Goal: Information Seeking & Learning: Learn about a topic

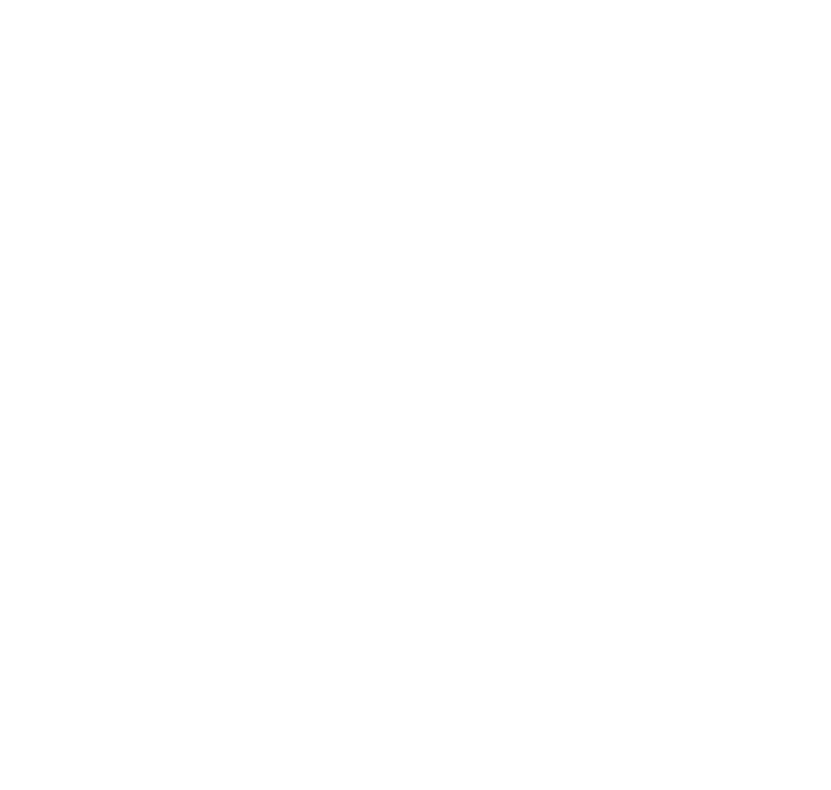
click at [351, 36] on body at bounding box center [415, 395] width 831 height 790
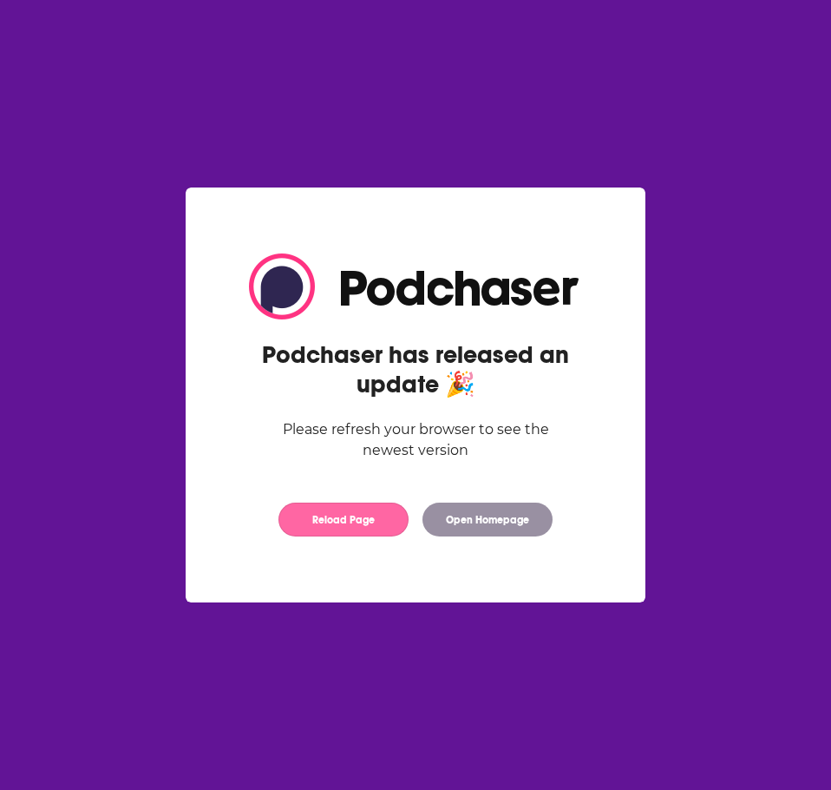
click at [386, 536] on button "Reload Page" at bounding box center [344, 519] width 130 height 34
click at [382, 521] on button "Reload Page" at bounding box center [344, 519] width 130 height 34
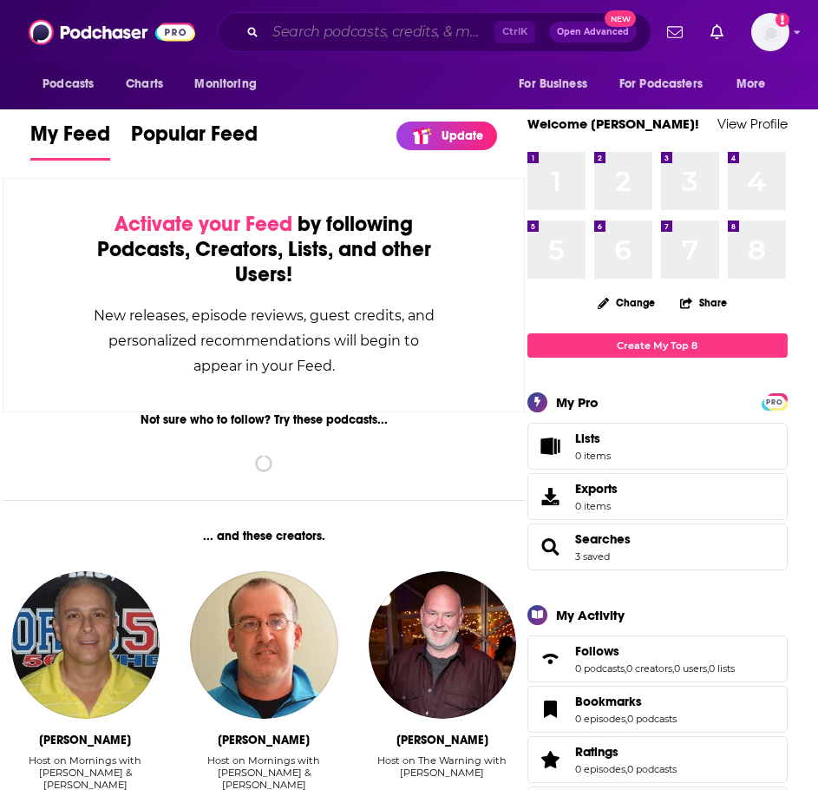
click at [433, 29] on input "Search podcasts, credits, & more..." at bounding box center [380, 32] width 229 height 28
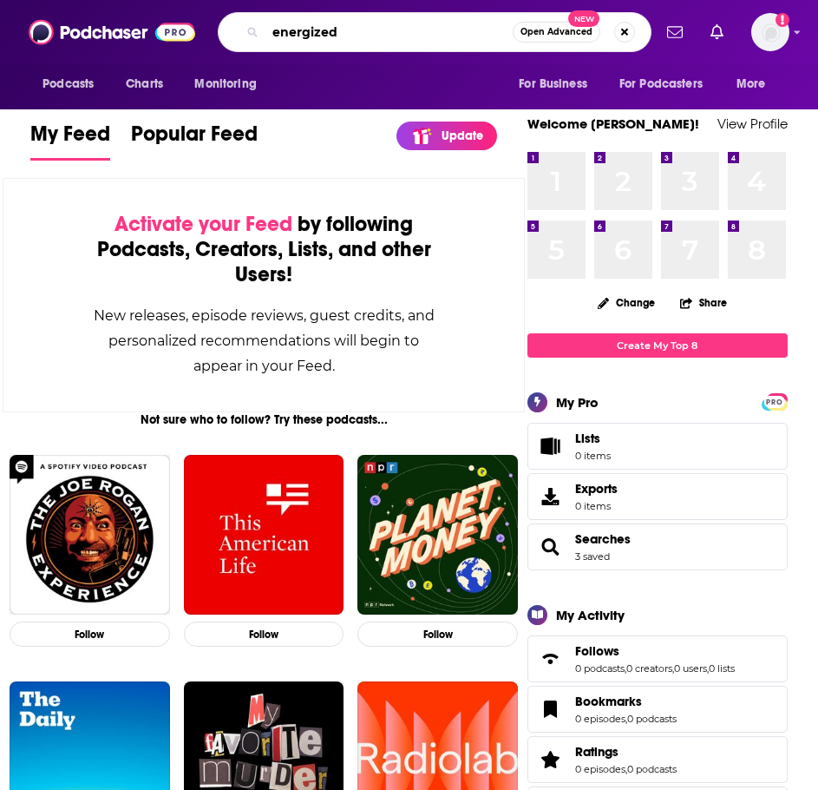
type input "energized"
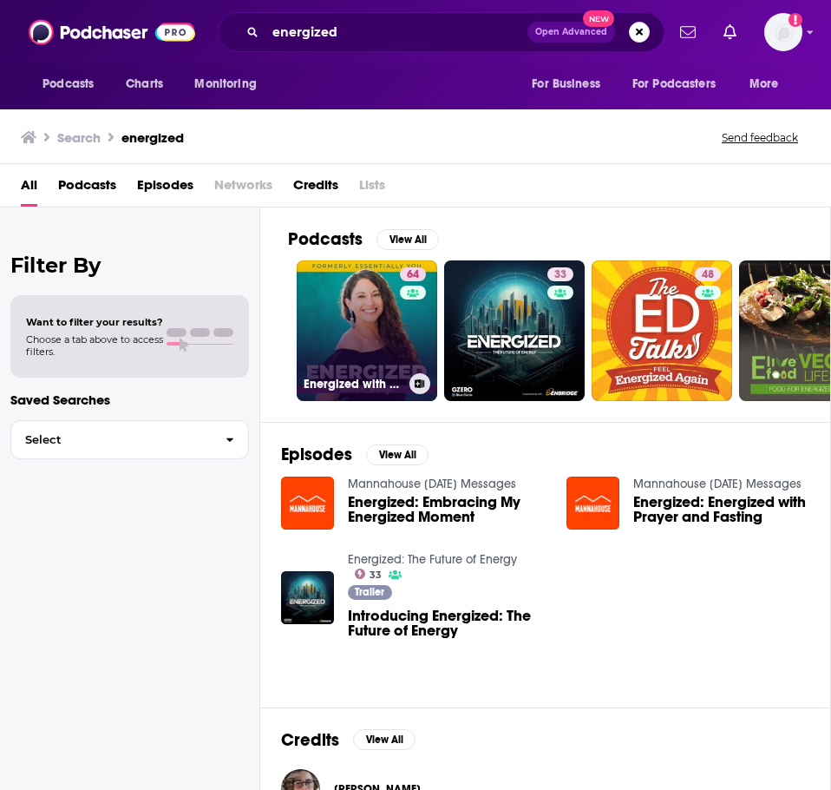
click at [325, 333] on link "64 Energized with Dr. [PERSON_NAME]" at bounding box center [367, 330] width 141 height 141
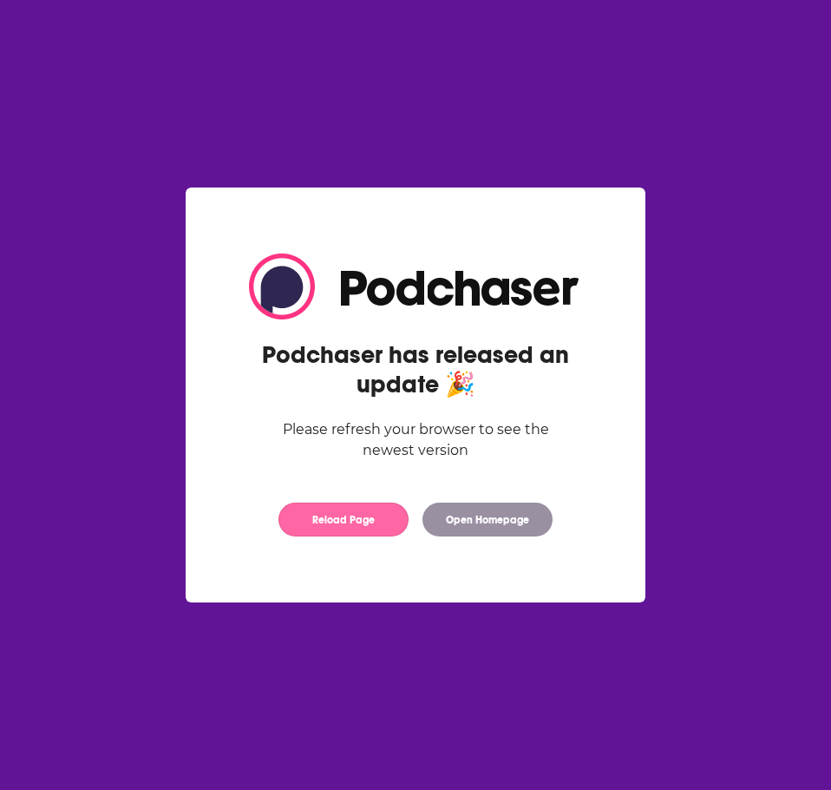
click at [360, 525] on button "Reload Page" at bounding box center [344, 519] width 130 height 34
click at [355, 524] on button "Reload Page" at bounding box center [344, 519] width 130 height 34
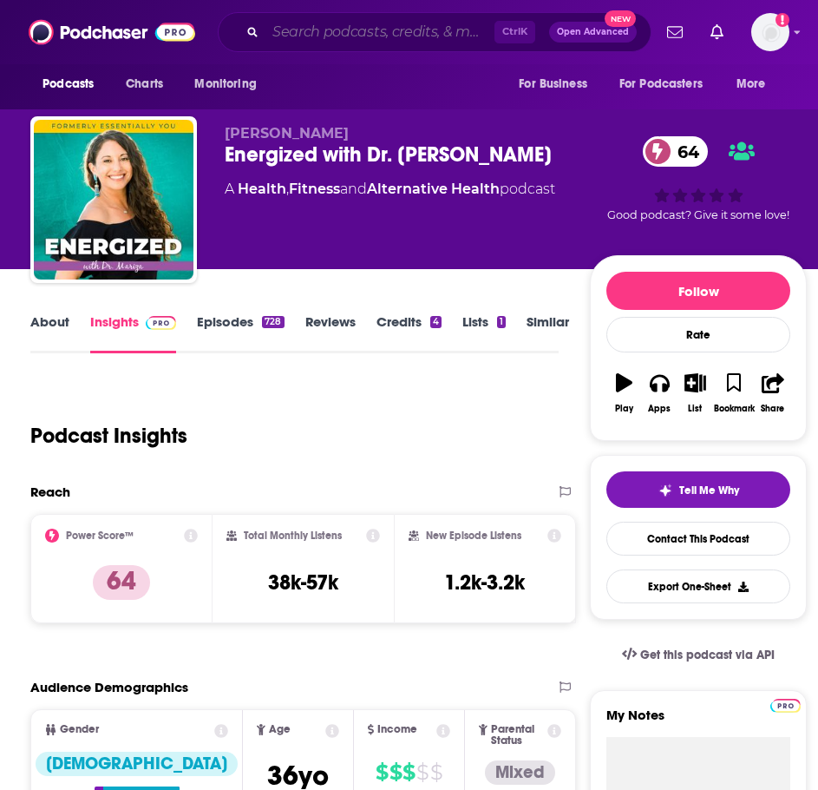
click at [457, 34] on input "Search podcasts, credits, & more..." at bounding box center [380, 32] width 229 height 28
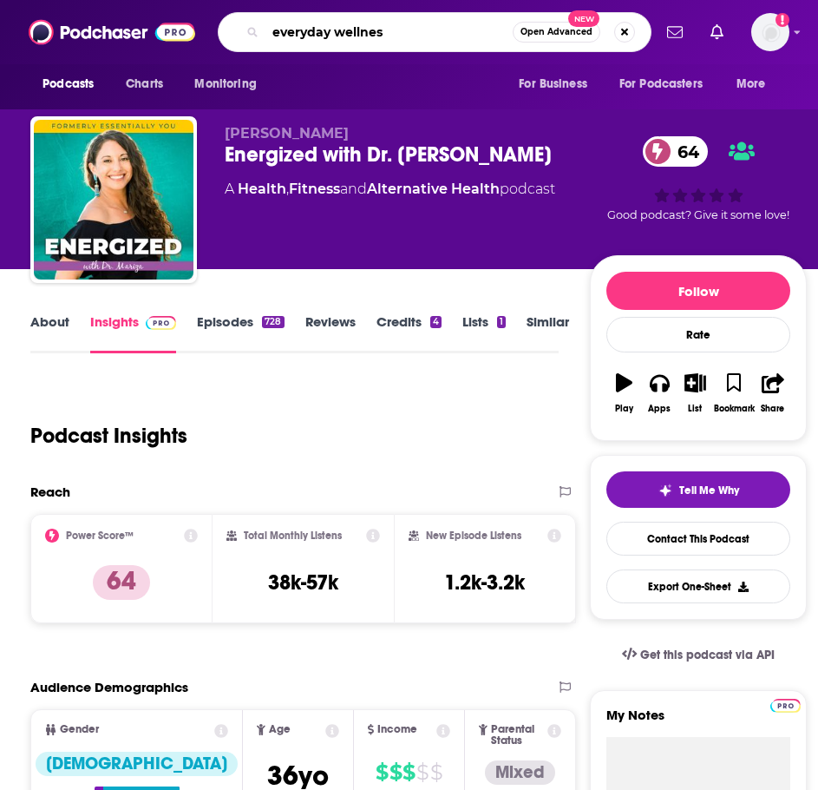
type input "everyday wellness"
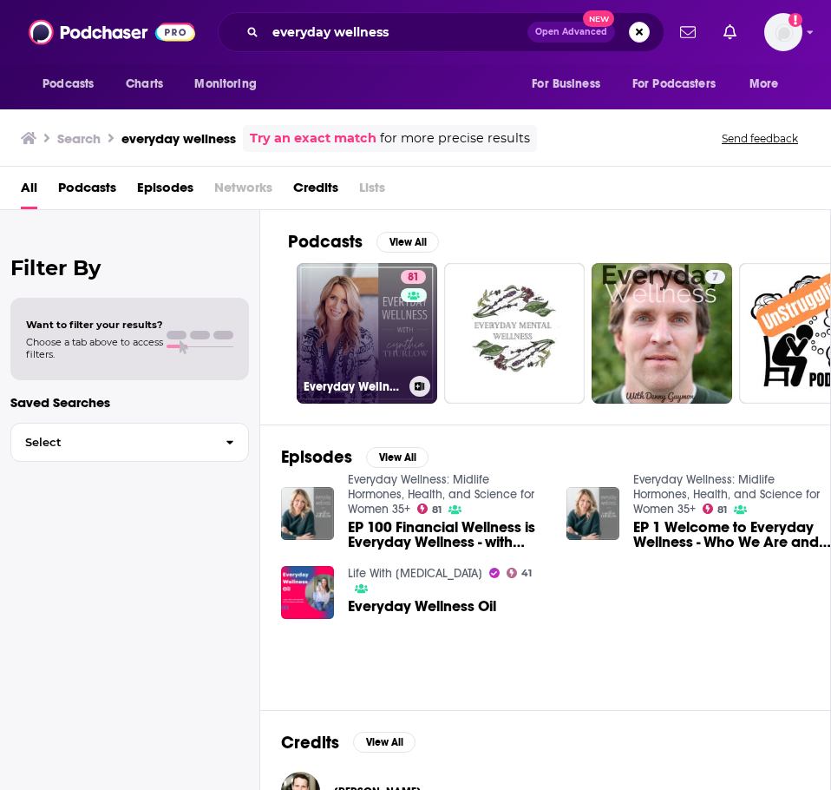
click at [388, 330] on link "81 Everyday Wellness: Midlife Hormones, Health, and Science for Women 35+" at bounding box center [367, 333] width 141 height 141
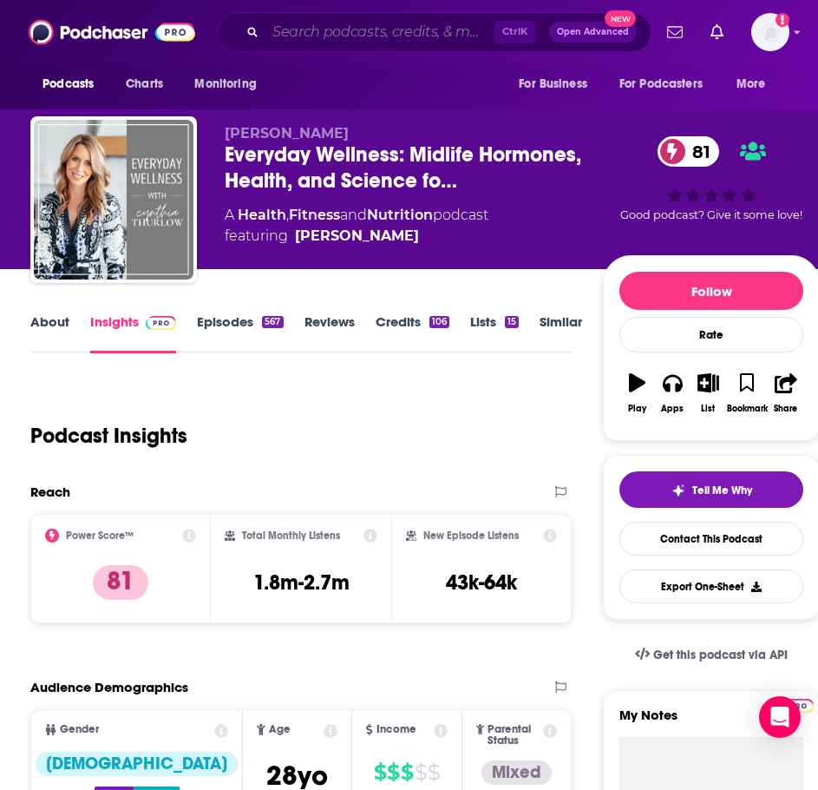
drag, startPoint x: 427, startPoint y: 19, endPoint x: 423, endPoint y: 30, distance: 11.0
click at [423, 29] on input "Search podcasts, credits, & more..." at bounding box center [380, 32] width 229 height 28
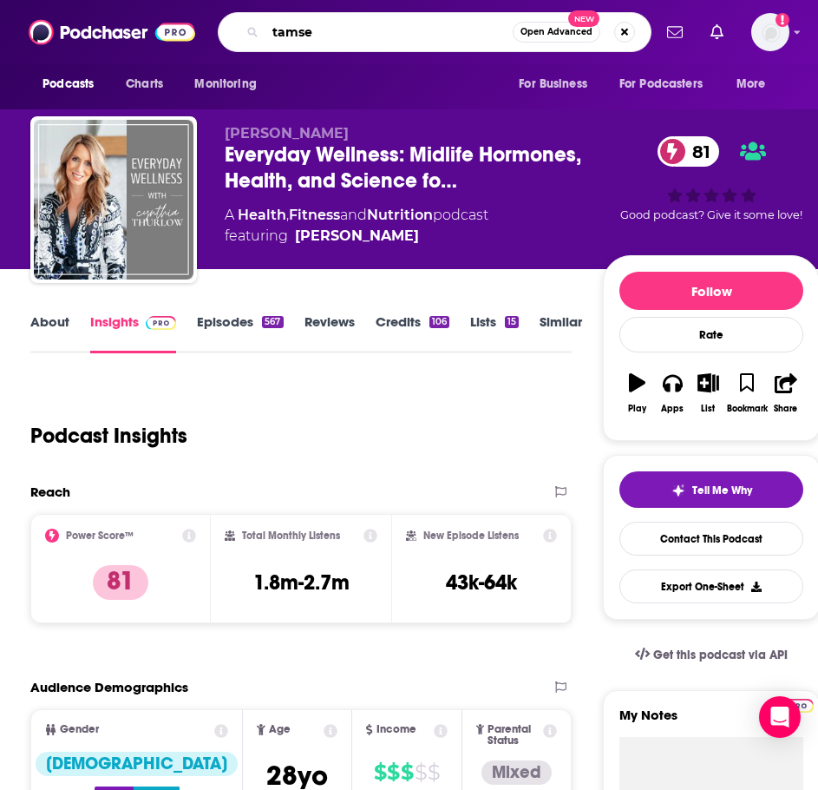
type input "tamsen"
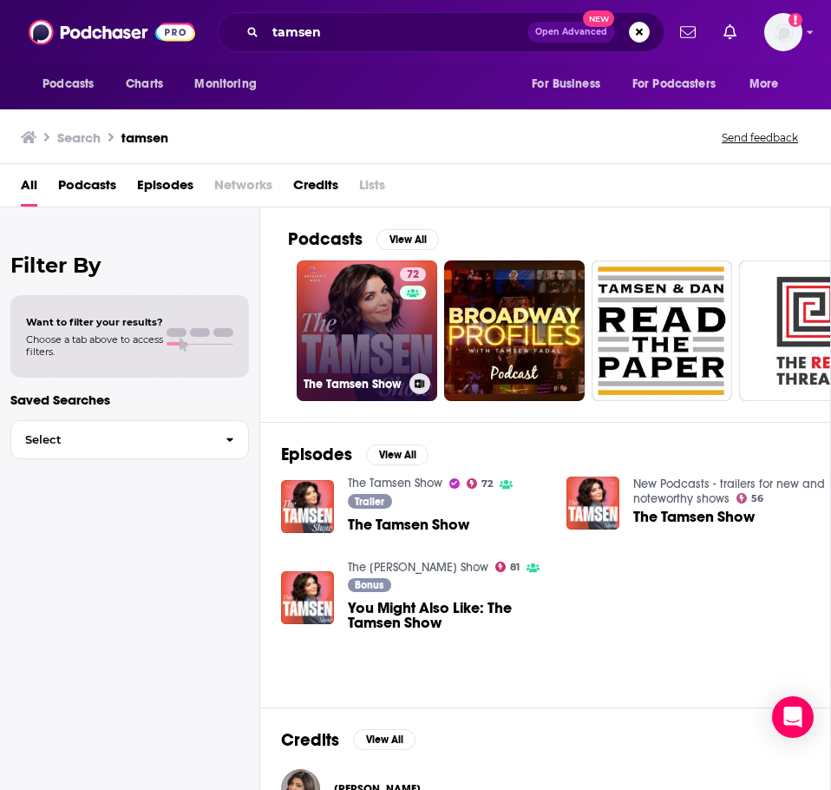
click at [368, 320] on link "72 The Tamsen Show" at bounding box center [367, 330] width 141 height 141
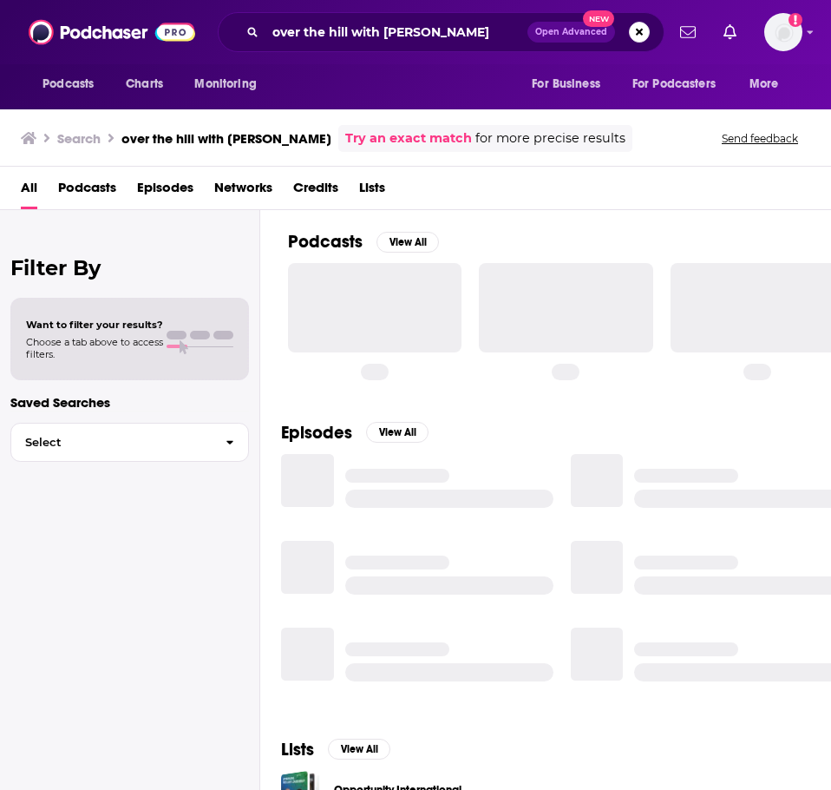
click at [369, 49] on div "over the hill with [PERSON_NAME] Open Advanced New" at bounding box center [441, 32] width 447 height 40
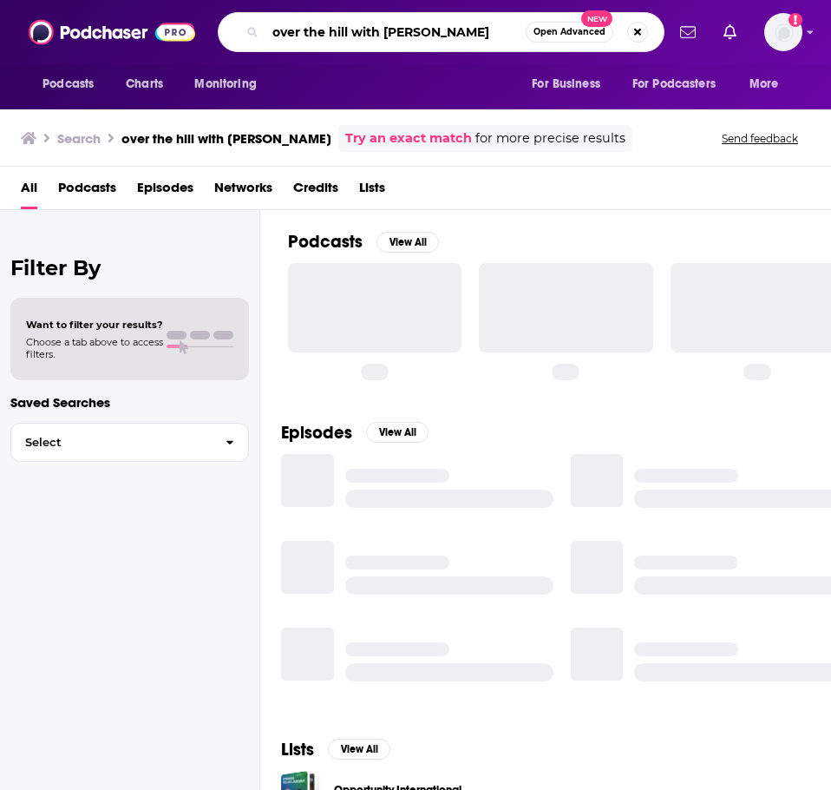
click at [372, 24] on input "over the hill with [PERSON_NAME]" at bounding box center [396, 32] width 260 height 28
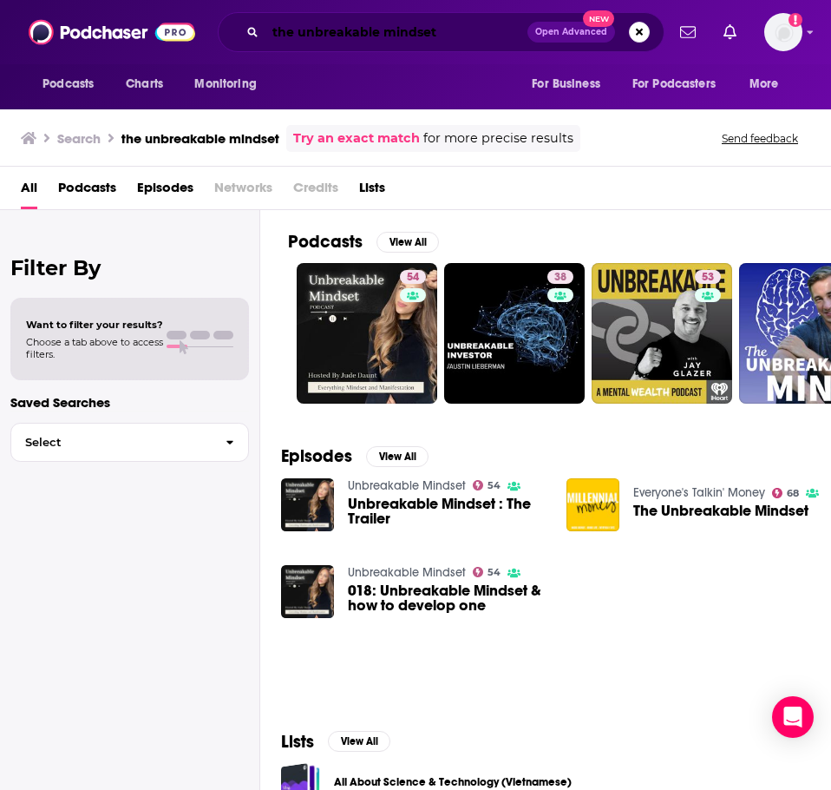
click at [436, 33] on input "the unbreakable mindset" at bounding box center [397, 32] width 262 height 28
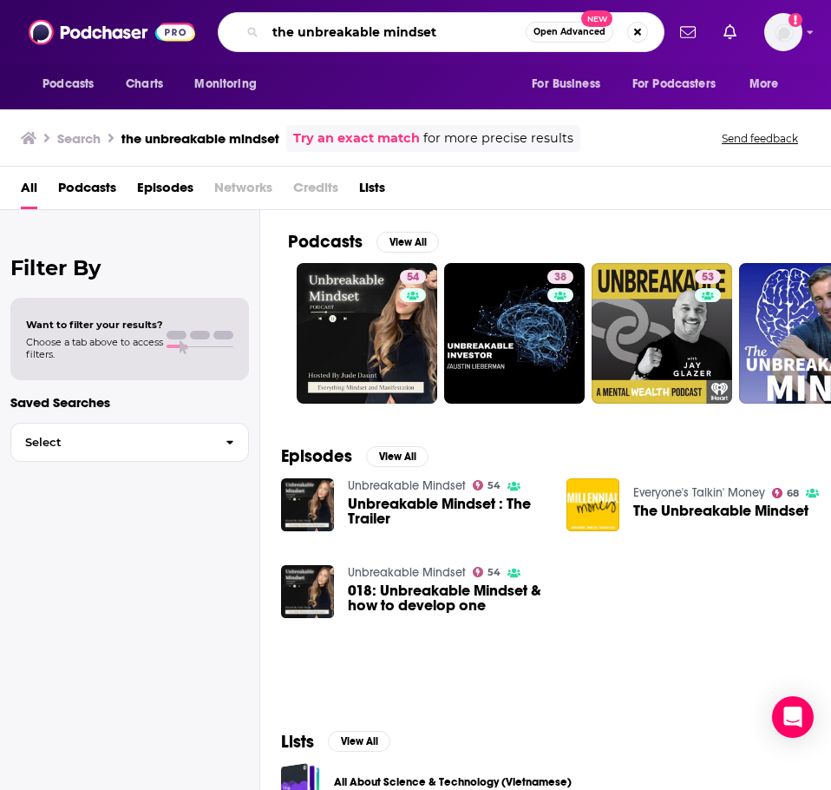
click at [436, 33] on input "the unbreakable mindset" at bounding box center [396, 32] width 260 height 28
type input "the better mind"
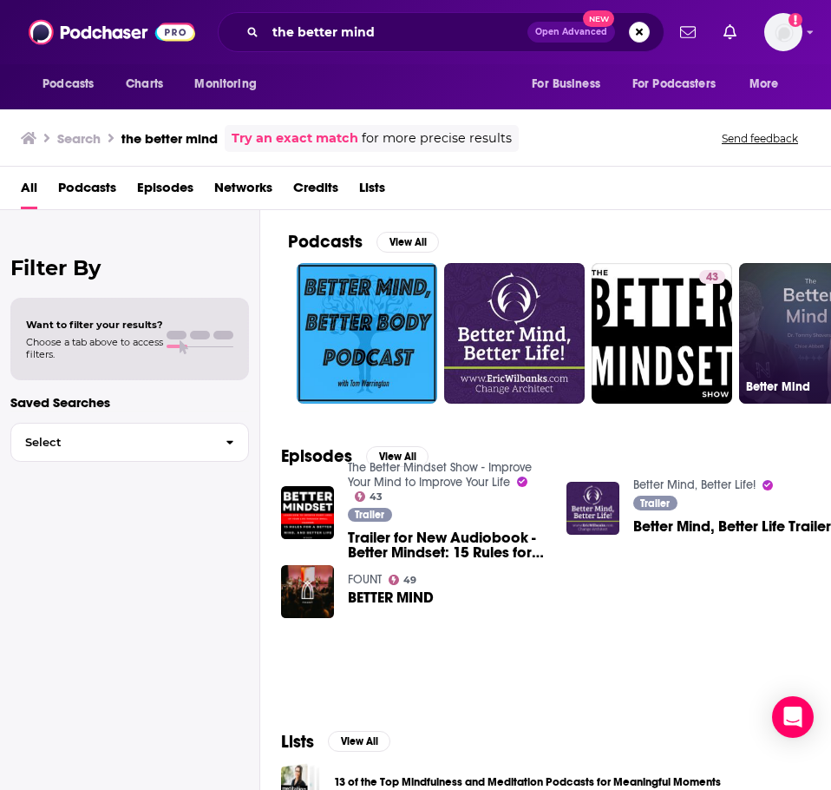
click at [766, 292] on link "Better Mind" at bounding box center [809, 333] width 141 height 141
